Goal: Task Accomplishment & Management: Manage account settings

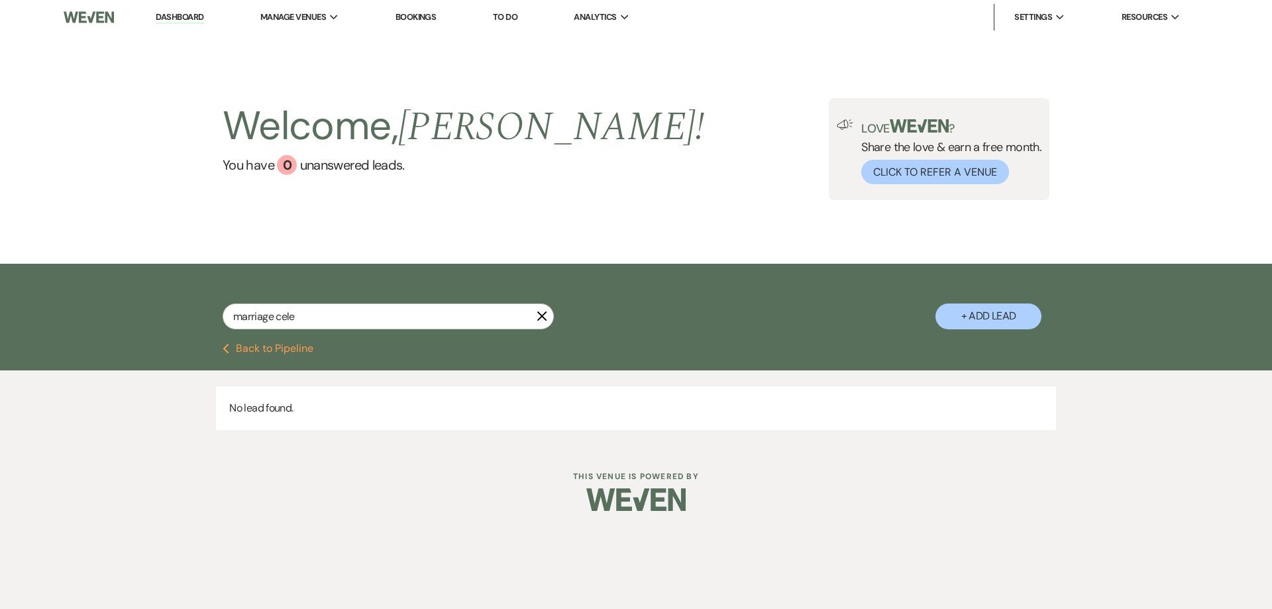
drag, startPoint x: 278, startPoint y: 323, endPoint x: 170, endPoint y: 333, distance: 108.4
click at [170, 333] on div "marriage cele X + Add Lead" at bounding box center [636, 305] width 954 height 70
type input "[PERSON_NAME]"
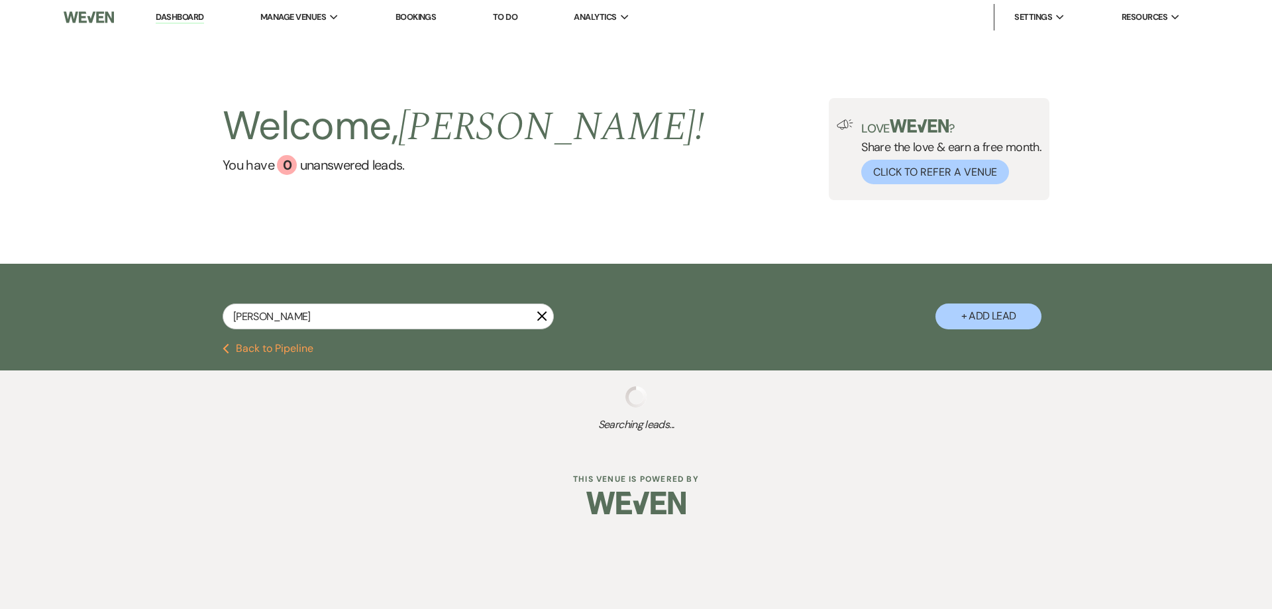
select select "6"
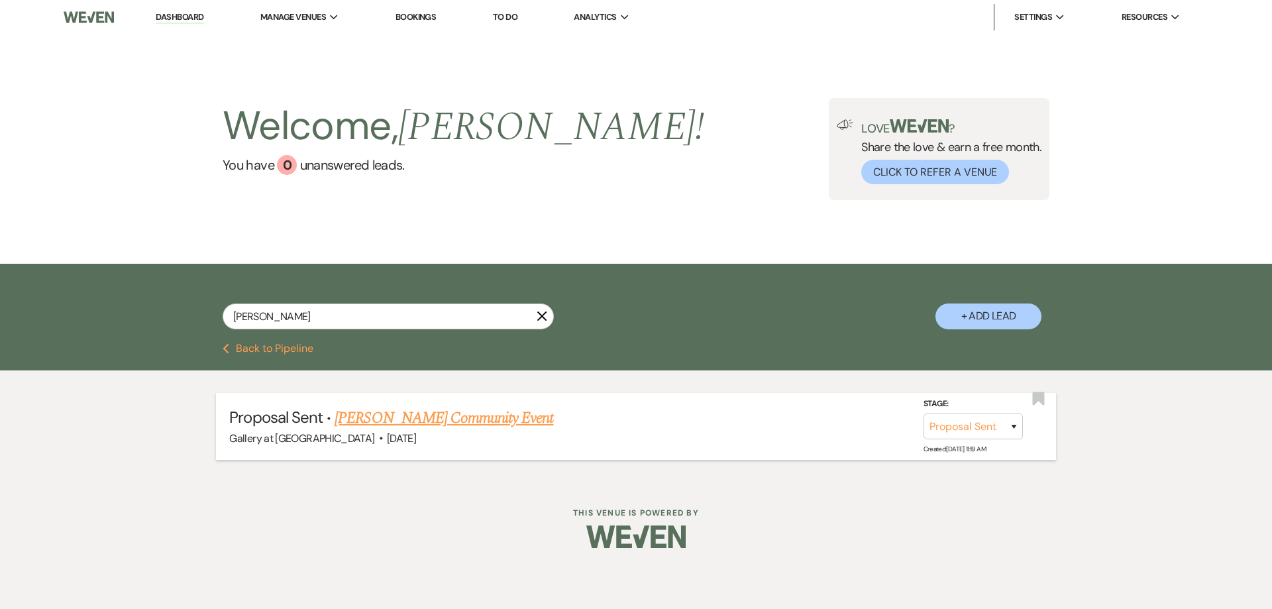
click at [453, 421] on link "[PERSON_NAME] Community Event" at bounding box center [444, 418] width 219 height 24
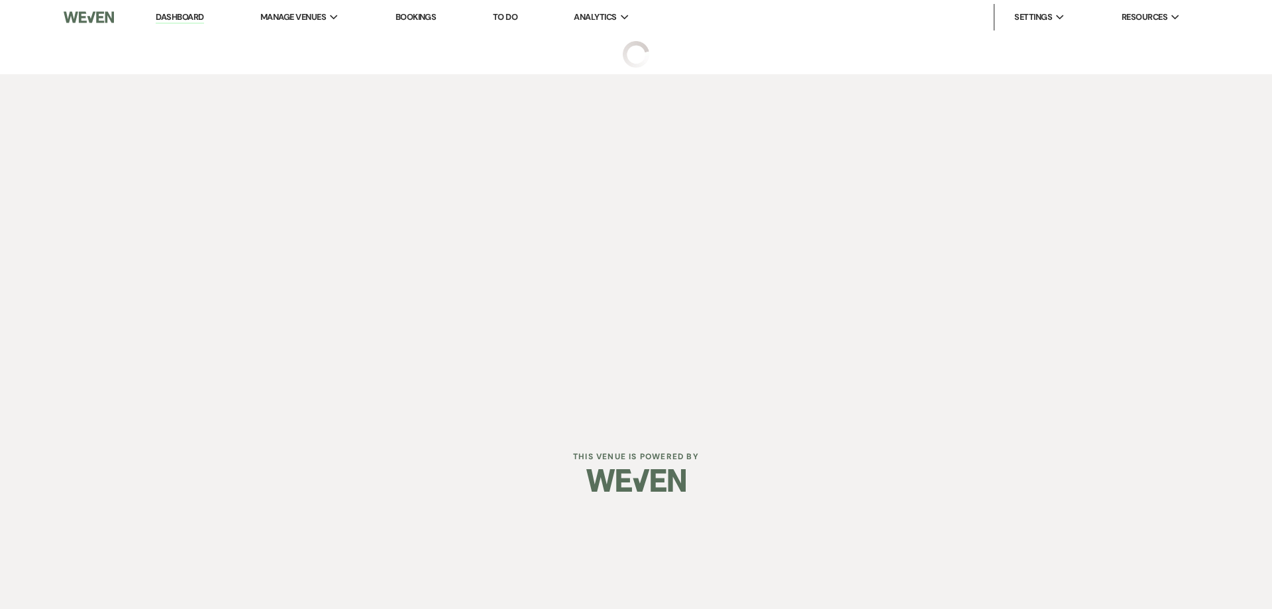
select select "6"
select select "7"
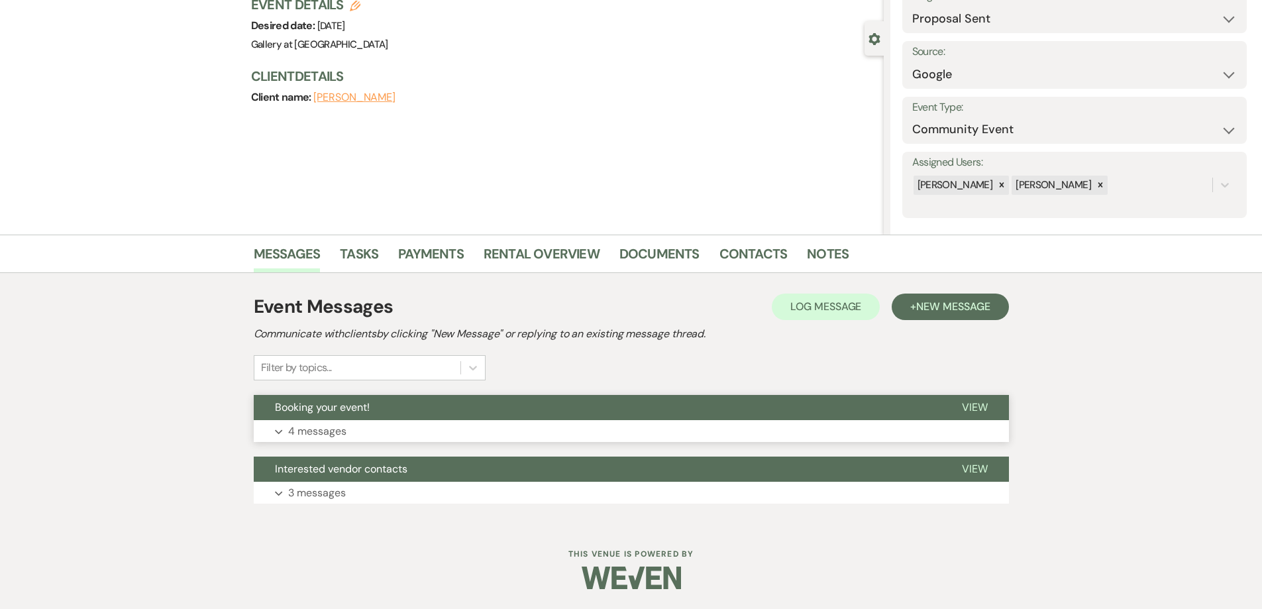
click at [731, 432] on button "Expand 4 messages" at bounding box center [631, 431] width 755 height 23
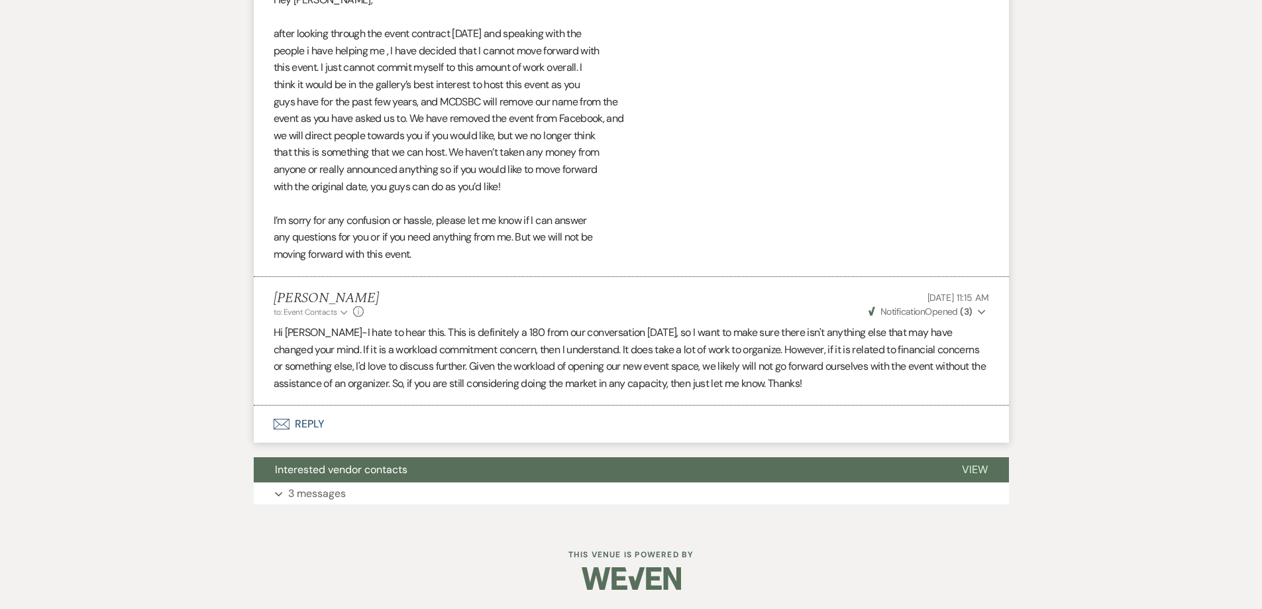
scroll to position [1045, 0]
click at [978, 314] on icon "Expand" at bounding box center [982, 311] width 8 height 9
click at [957, 338] on span "Opened (3)" at bounding box center [956, 337] width 46 height 12
click at [945, 341] on span "Opened (3)" at bounding box center [956, 337] width 46 height 12
click at [1001, 354] on li "[PERSON_NAME] to: Event Contacts Expand Info [DATE] 11:15 AM Weven Check Notifi…" at bounding box center [631, 340] width 755 height 129
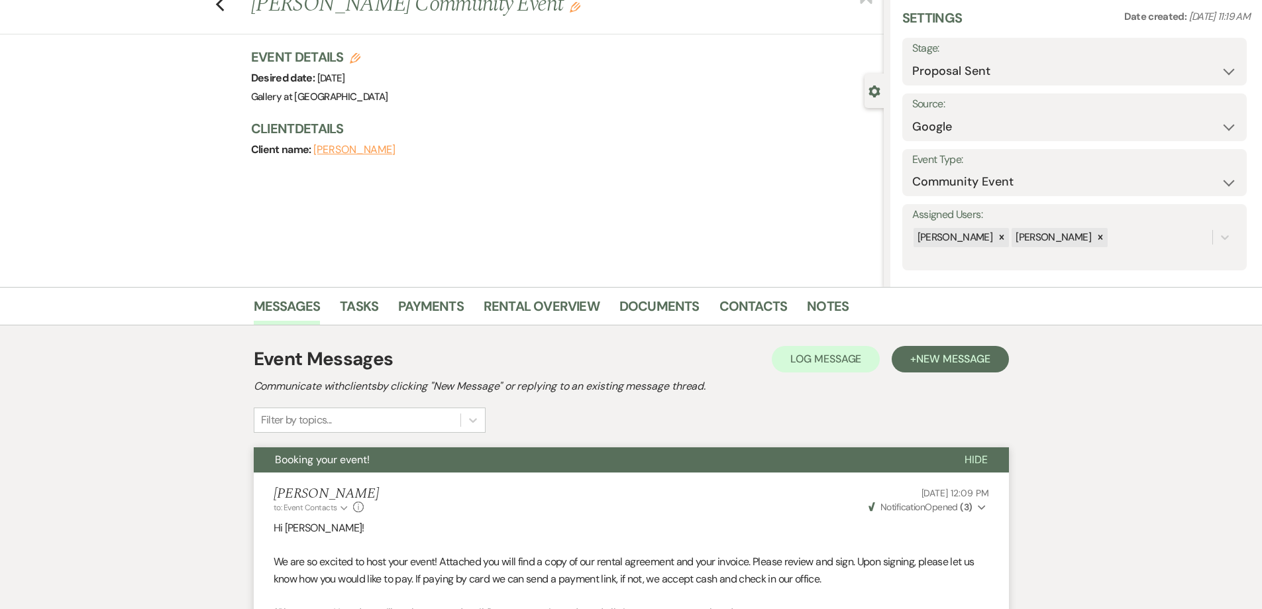
scroll to position [0, 0]
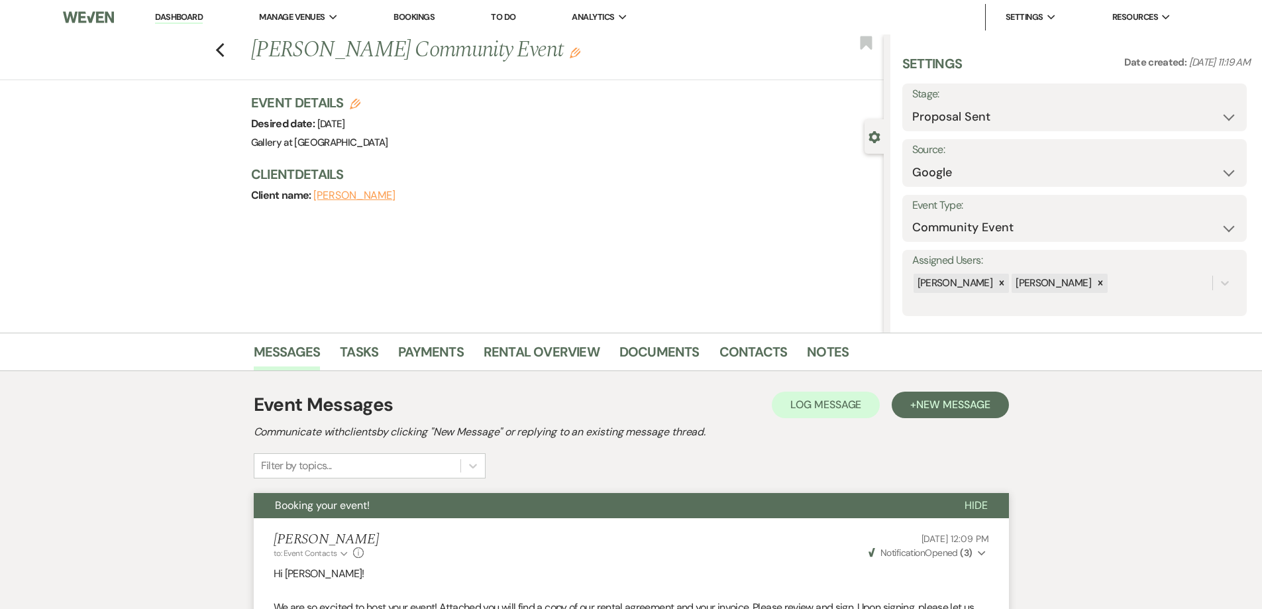
click at [194, 17] on link "Dashboard" at bounding box center [179, 17] width 48 height 13
